Goal: Check status: Check status

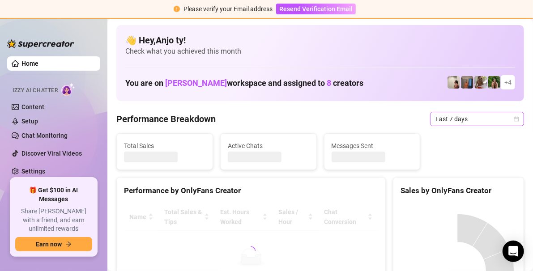
click at [514, 118] on icon "calendar" at bounding box center [516, 118] width 5 height 5
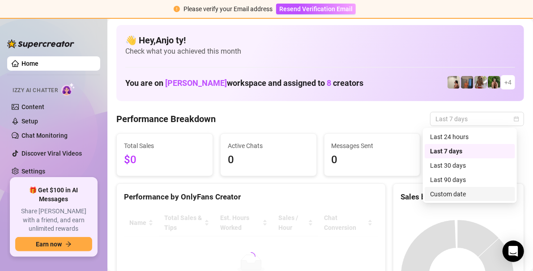
click at [457, 193] on div "Custom date" at bounding box center [470, 194] width 80 height 10
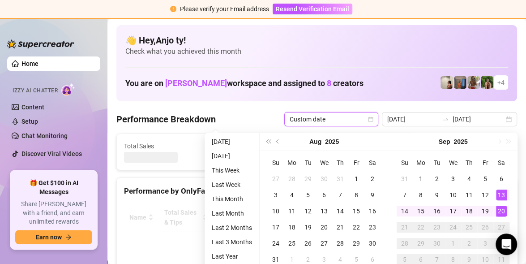
click at [500, 210] on div "20" at bounding box center [501, 211] width 11 height 11
type input "[DATE]"
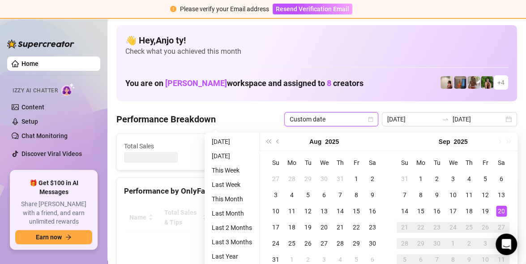
type input "[DATE]"
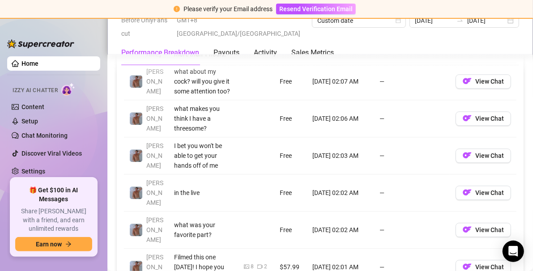
scroll to position [1075, 0]
